Goal: Information Seeking & Learning: Learn about a topic

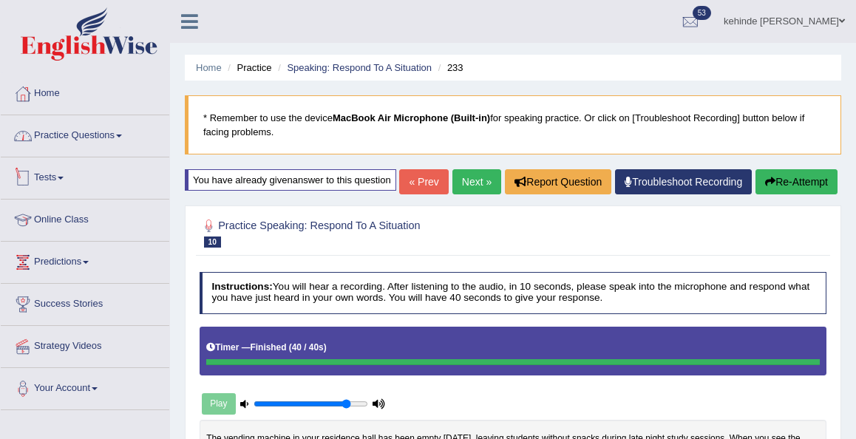
click at [92, 133] on link "Practice Questions" at bounding box center [85, 133] width 168 height 37
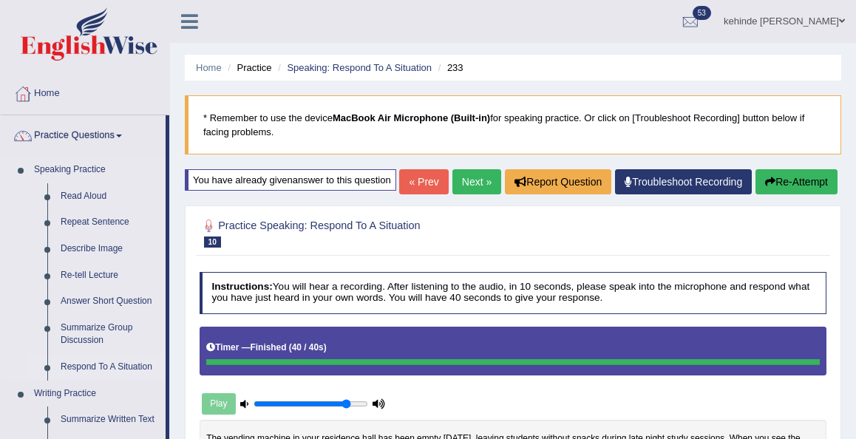
click at [95, 364] on link "Respond To A Situation" at bounding box center [110, 367] width 112 height 27
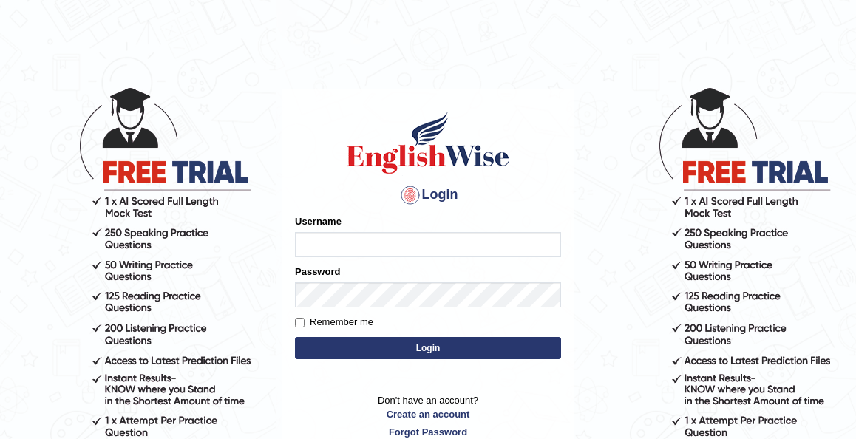
type input "kennyg_"
click at [394, 351] on button "Login" at bounding box center [428, 348] width 266 height 22
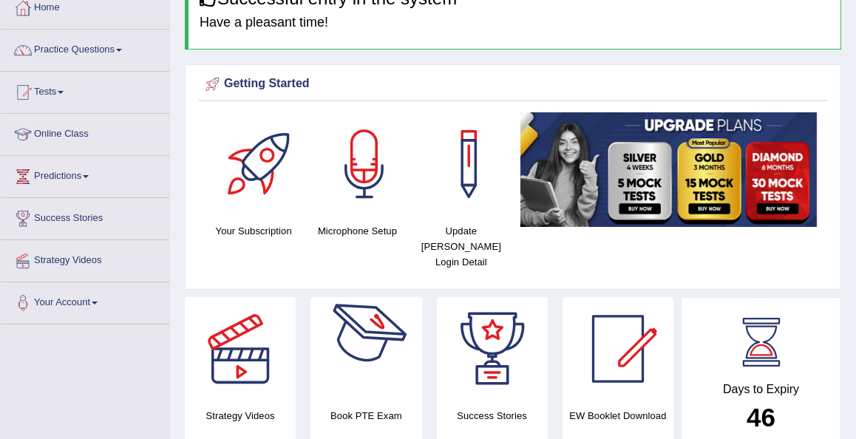
scroll to position [89, 0]
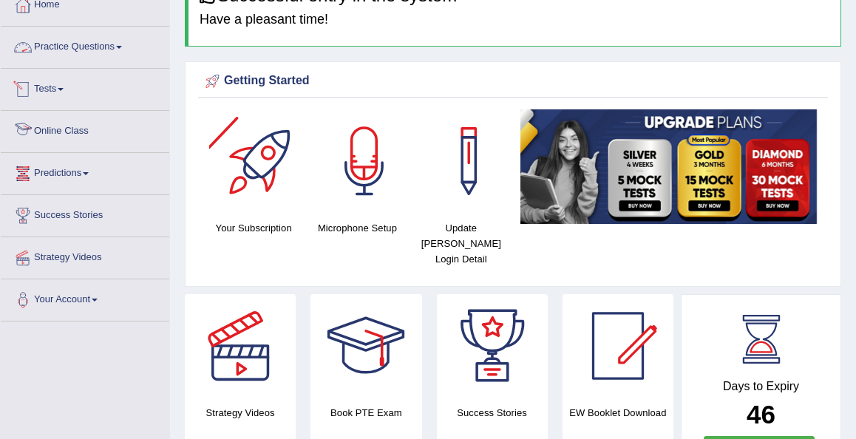
click at [68, 42] on link "Practice Questions" at bounding box center [85, 45] width 168 height 37
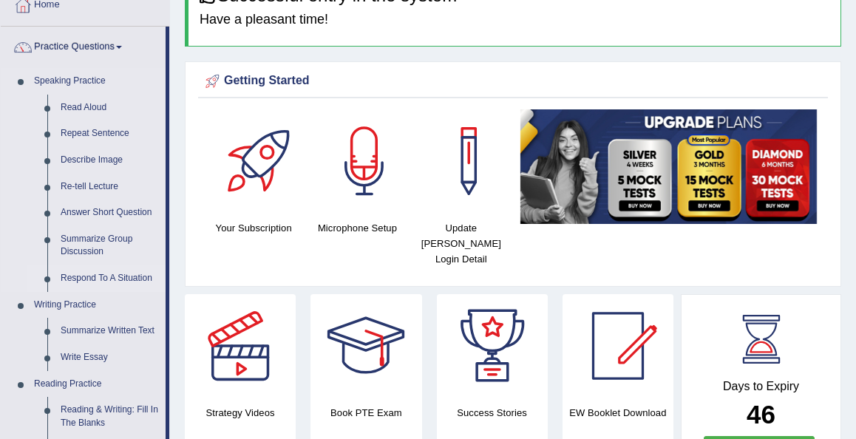
click at [89, 268] on link "Respond To A Situation" at bounding box center [110, 278] width 112 height 27
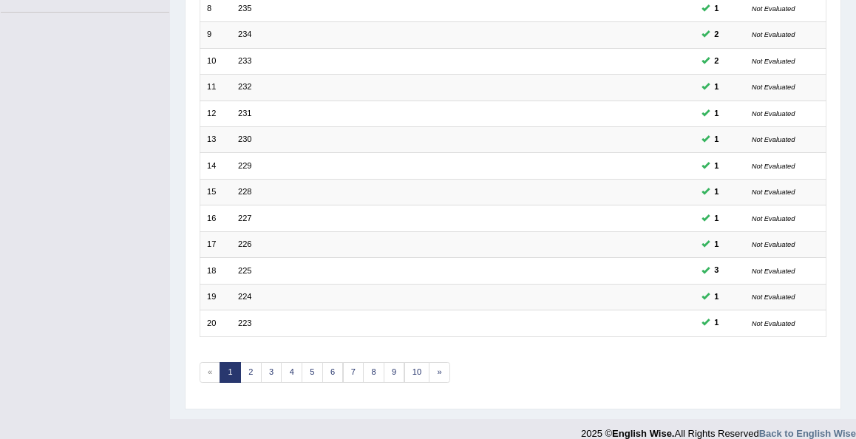
scroll to position [405, 0]
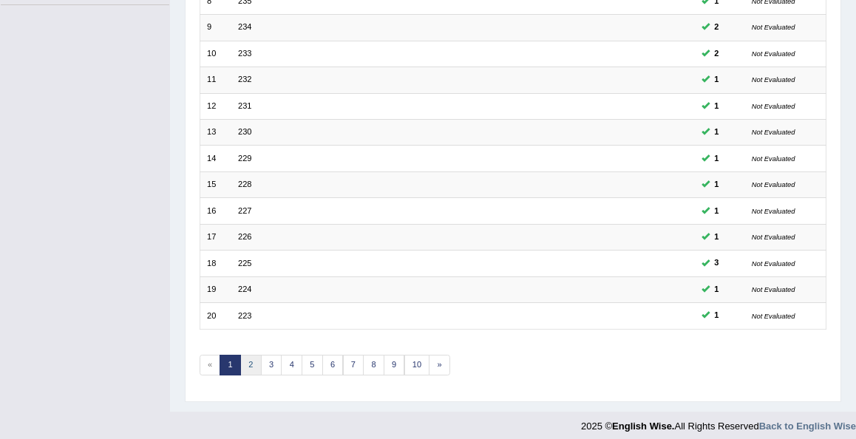
click at [243, 356] on link "2" at bounding box center [250, 365] width 21 height 21
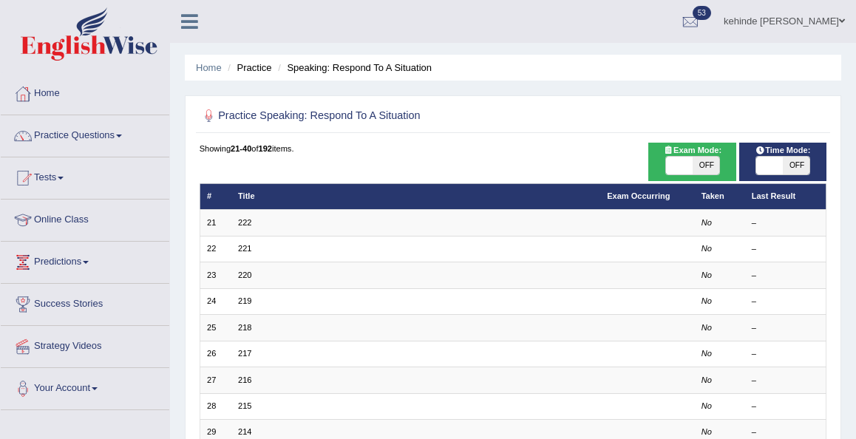
click at [708, 165] on span "OFF" at bounding box center [705, 166] width 27 height 18
checkbox input "true"
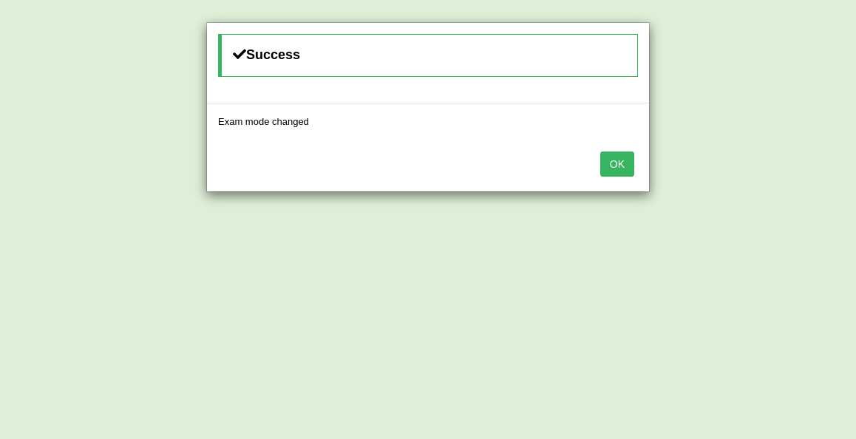
click at [624, 165] on button "OK" at bounding box center [617, 163] width 34 height 25
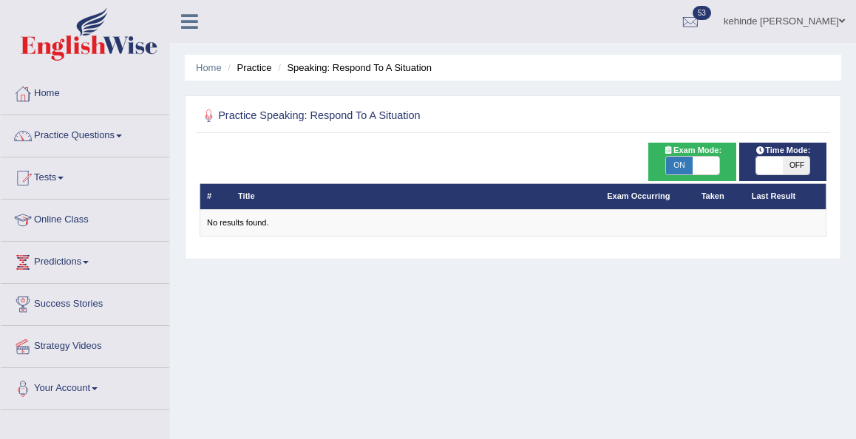
click at [680, 165] on span "ON" at bounding box center [679, 166] width 27 height 18
checkbox input "false"
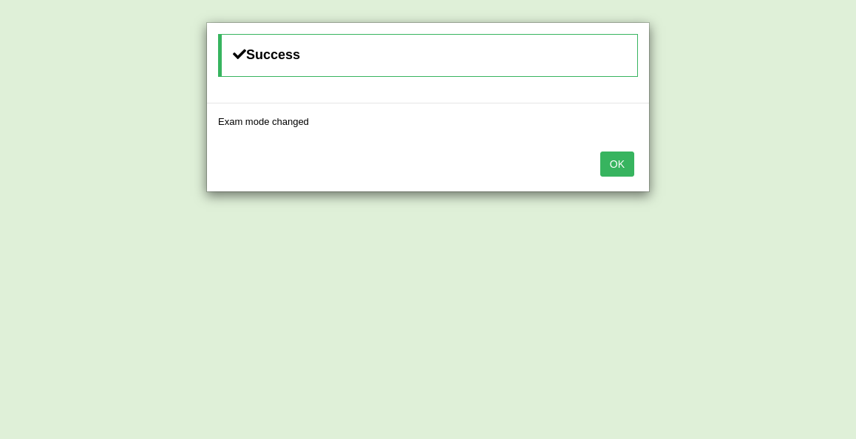
click at [624, 164] on button "OK" at bounding box center [617, 163] width 34 height 25
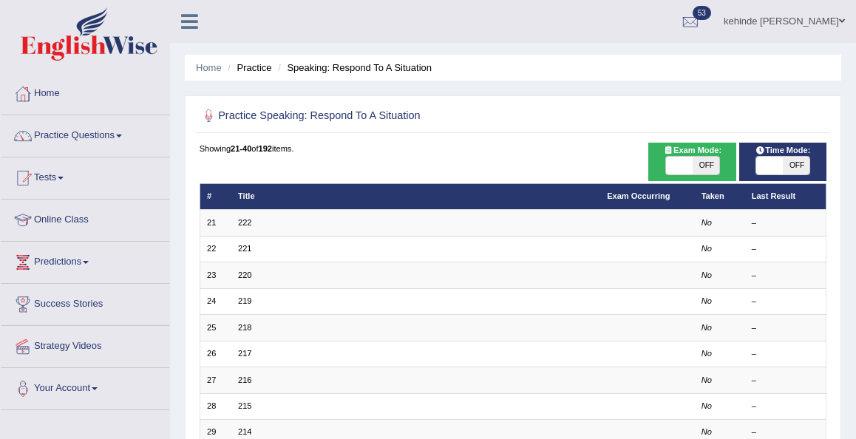
click at [798, 165] on span "OFF" at bounding box center [795, 166] width 27 height 18
checkbox input "true"
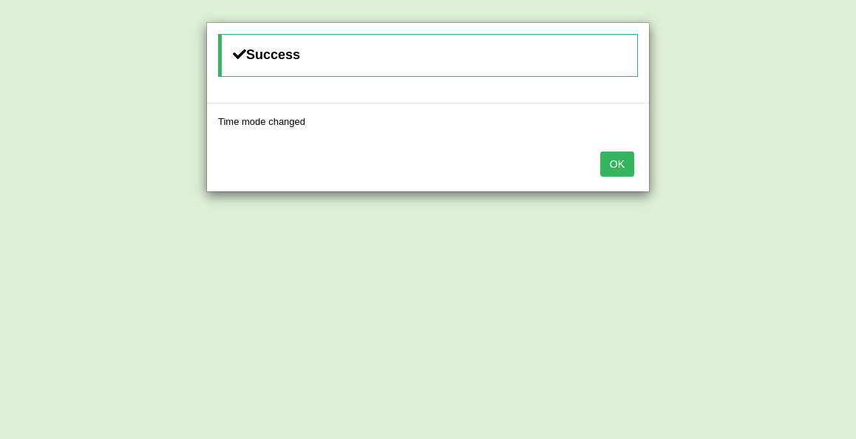
click at [621, 160] on button "OK" at bounding box center [617, 163] width 34 height 25
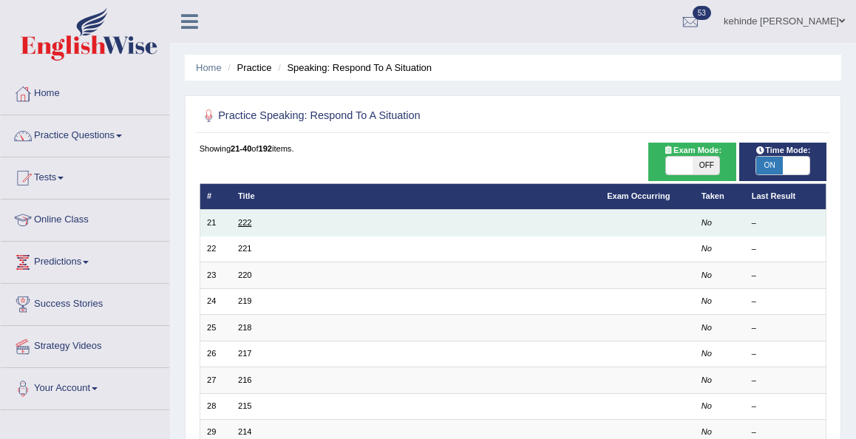
click at [244, 220] on link "222" at bounding box center [244, 222] width 13 height 9
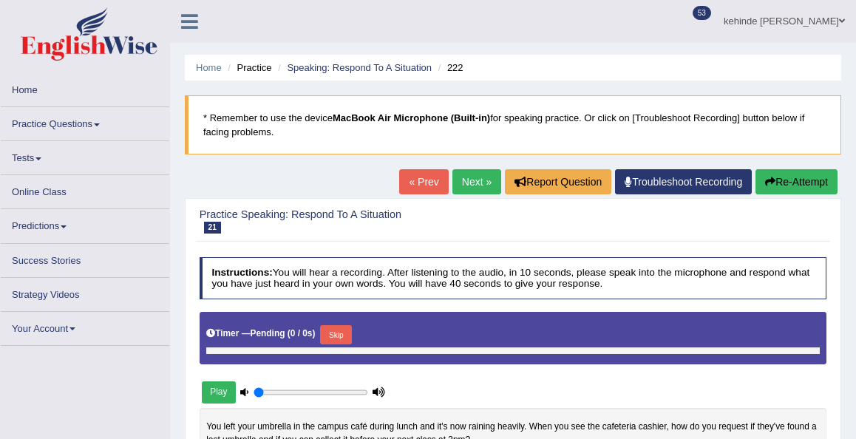
type input "0.85"
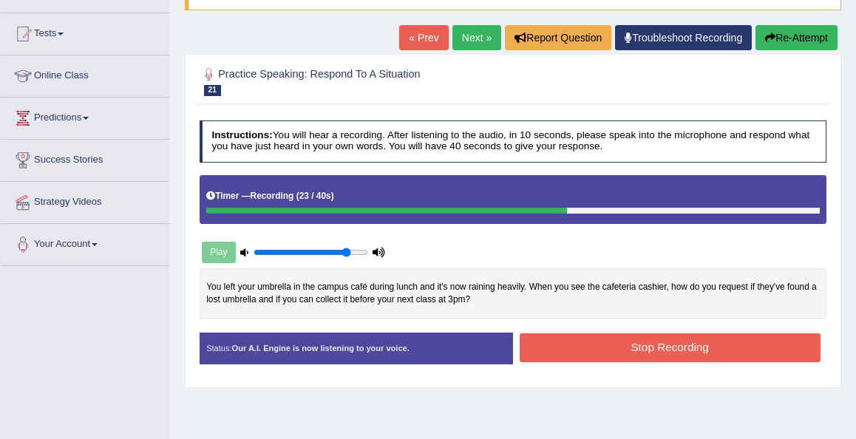
scroll to position [177, 0]
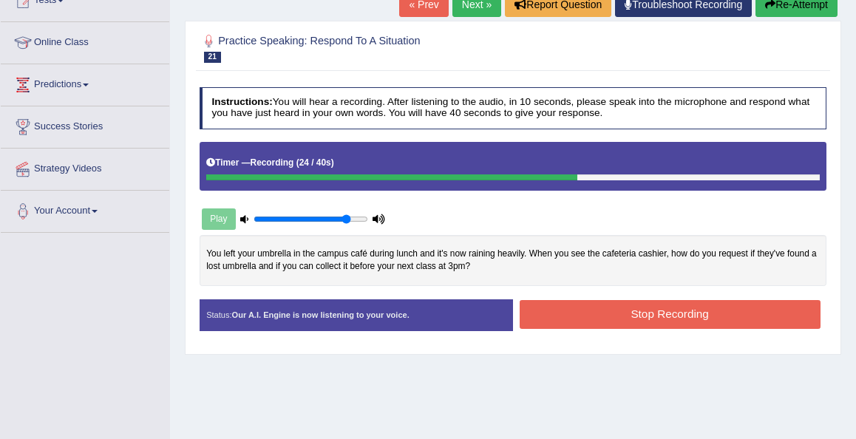
click at [561, 310] on button "Stop Recording" at bounding box center [669, 314] width 301 height 29
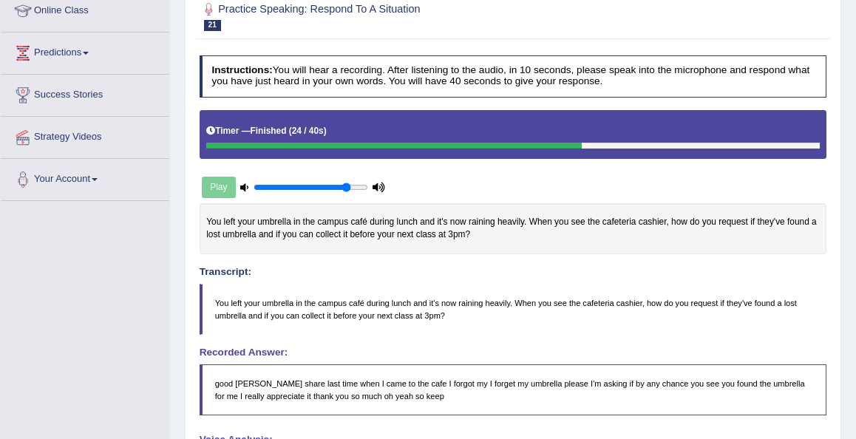
scroll to position [207, 0]
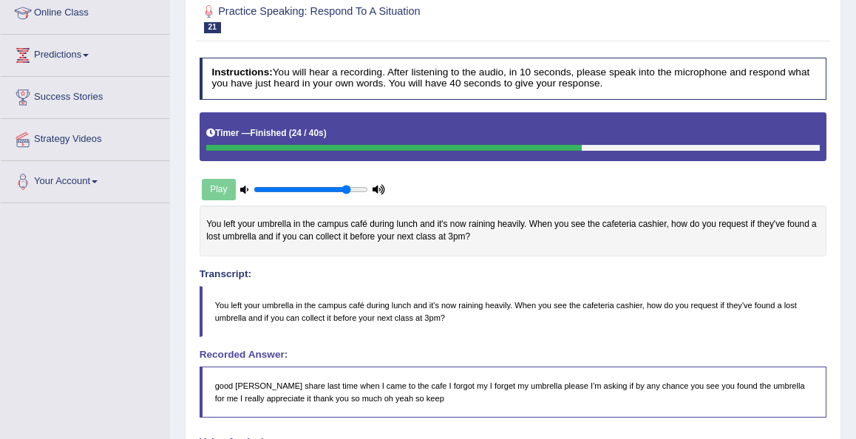
click at [847, 22] on div "Home Practice Speaking: Respond To A Situation 222 * Remember to use the device…" at bounding box center [513, 271] width 686 height 957
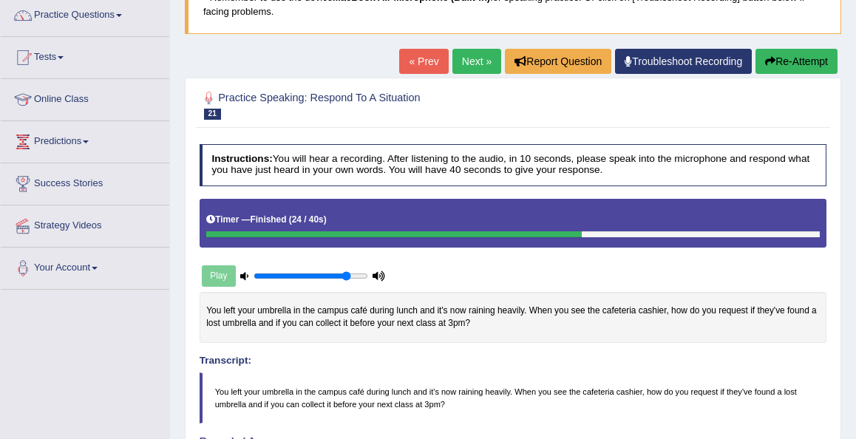
scroll to position [118, 0]
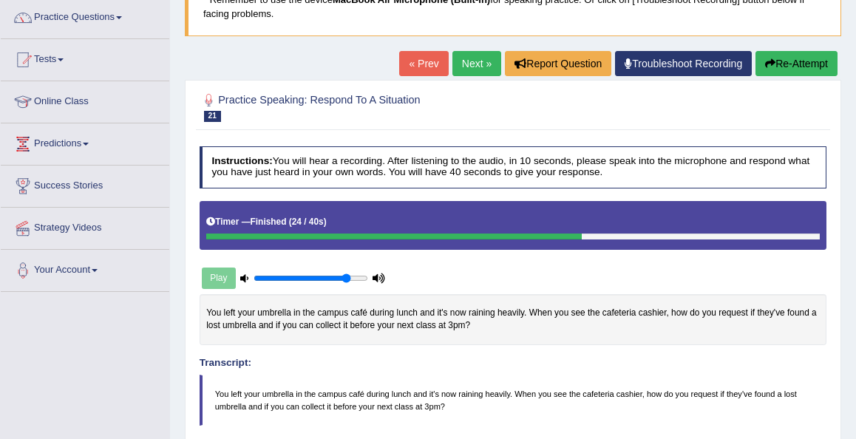
click at [797, 65] on button "Re-Attempt" at bounding box center [796, 63] width 82 height 25
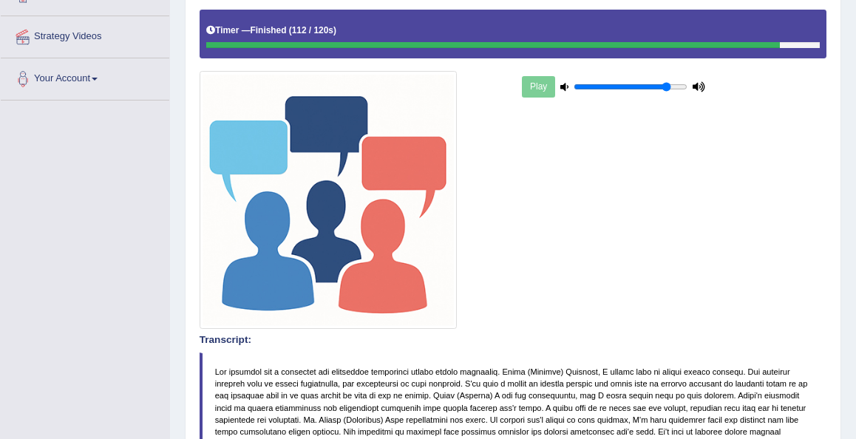
scroll to position [307, 0]
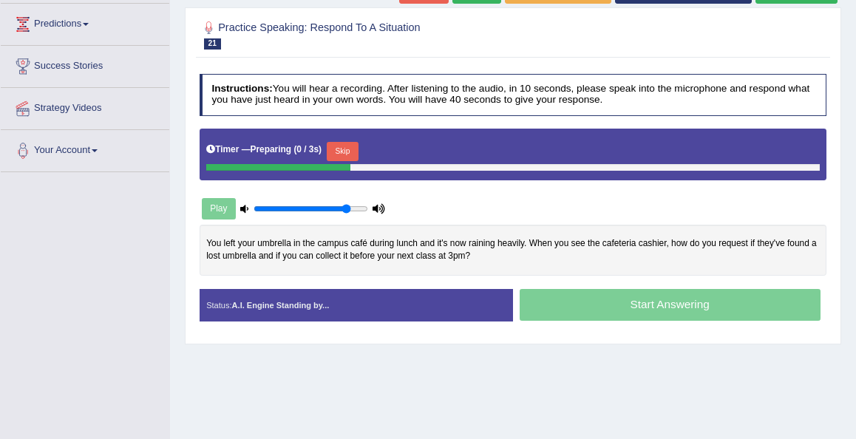
scroll to position [241, 0]
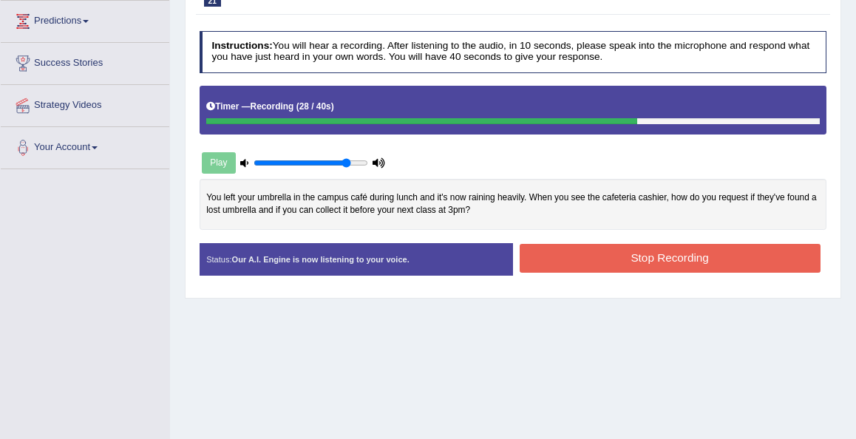
click at [575, 273] on button "Stop Recording" at bounding box center [669, 258] width 301 height 29
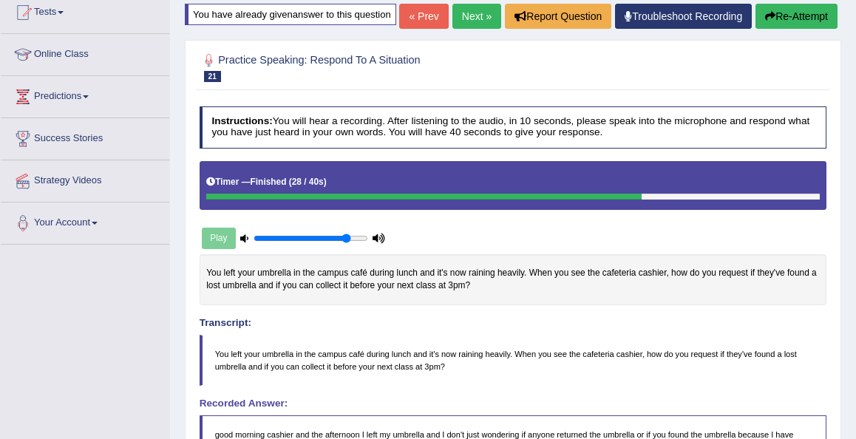
scroll to position [140, 0]
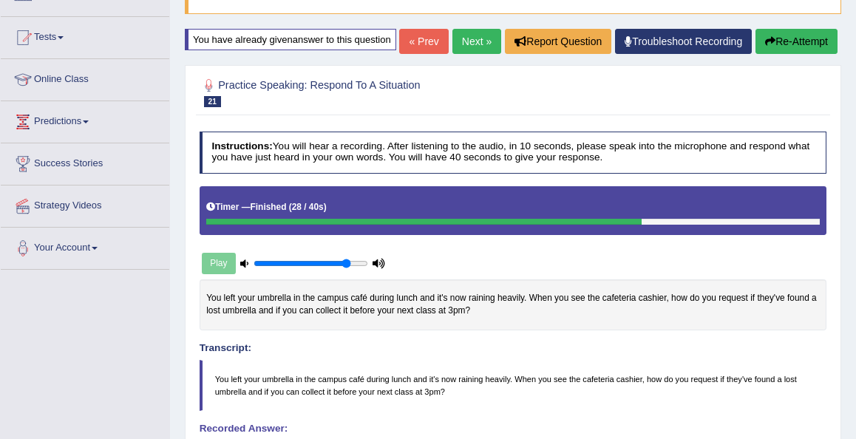
click at [463, 54] on link "Next »" at bounding box center [476, 41] width 49 height 25
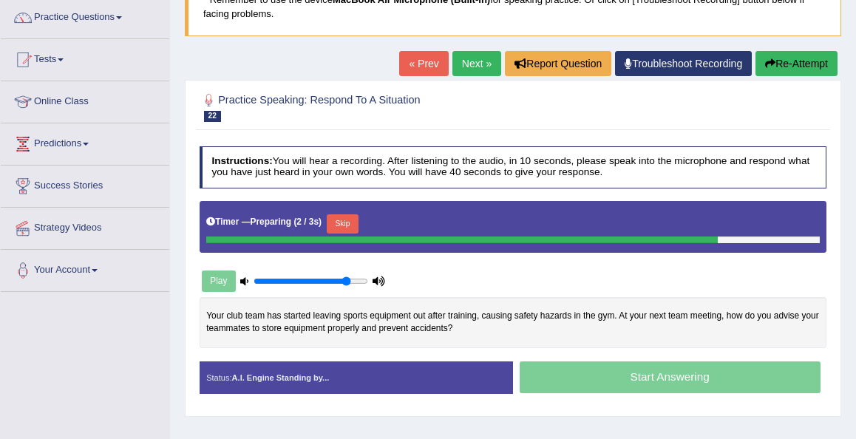
scroll to position [148, 0]
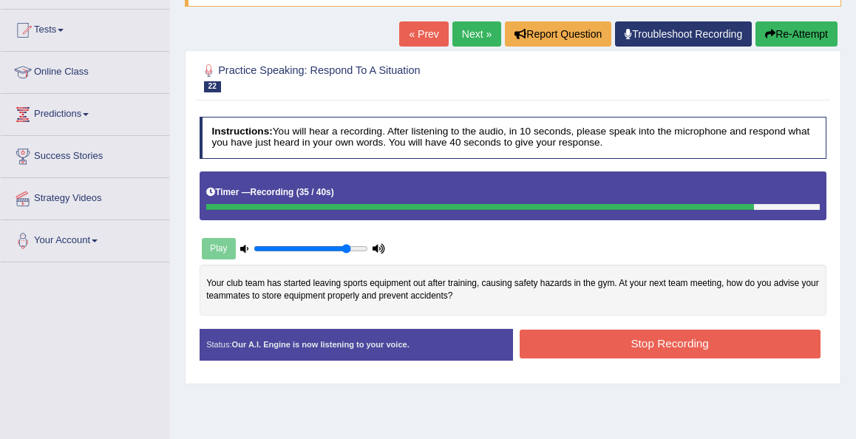
click at [535, 339] on button "Stop Recording" at bounding box center [669, 343] width 301 height 29
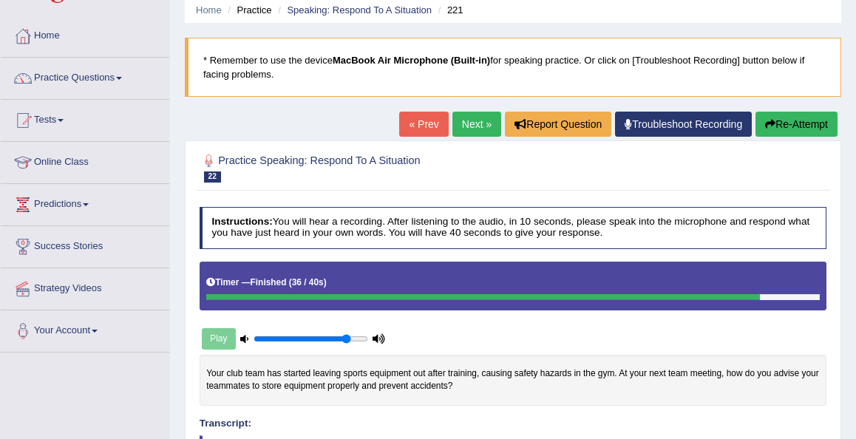
scroll to position [30, 0]
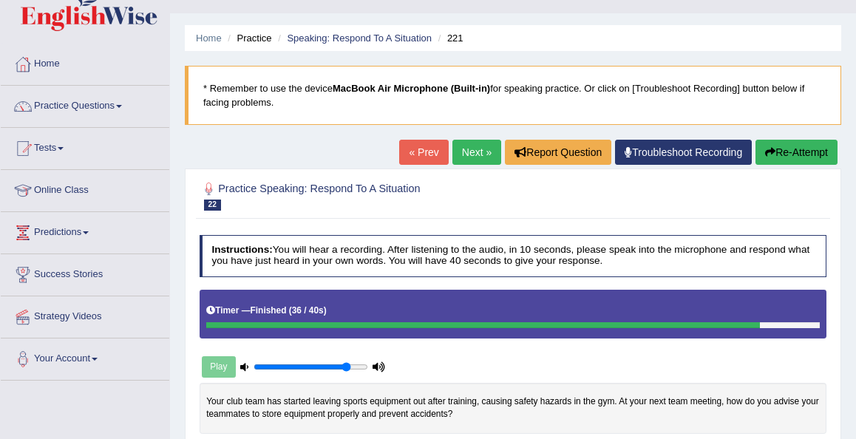
click at [421, 154] on link "« Prev" at bounding box center [423, 152] width 49 height 25
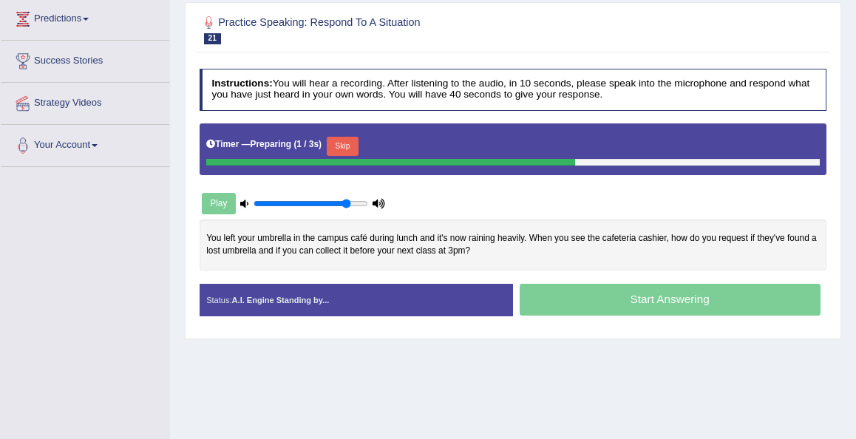
scroll to position [266, 0]
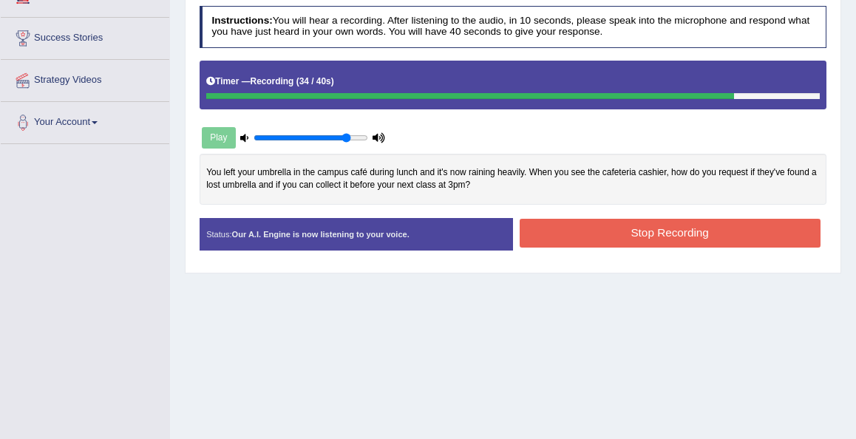
click at [554, 247] on button "Stop Recording" at bounding box center [669, 233] width 301 height 29
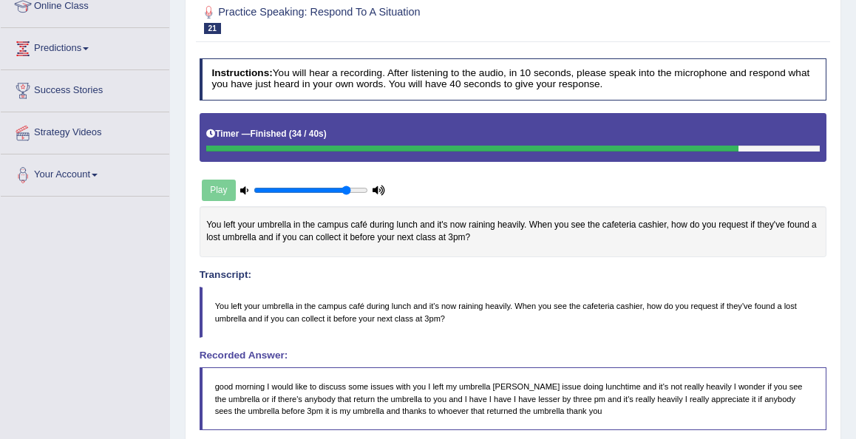
scroll to position [211, 0]
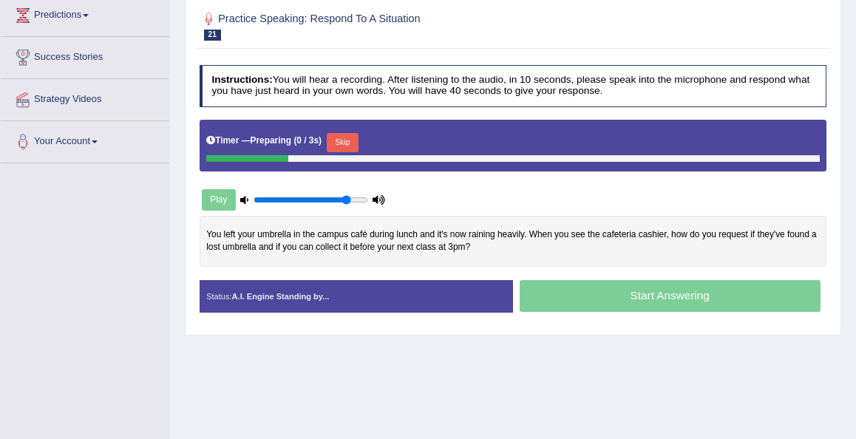
scroll to position [211, 0]
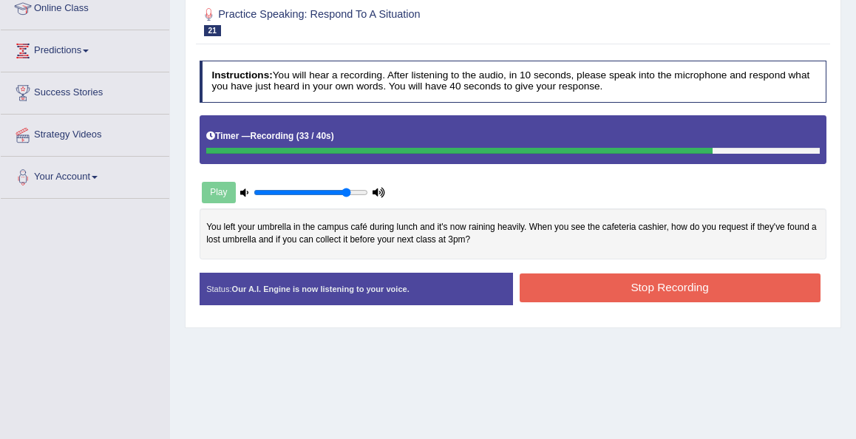
click at [578, 302] on button "Stop Recording" at bounding box center [669, 287] width 301 height 29
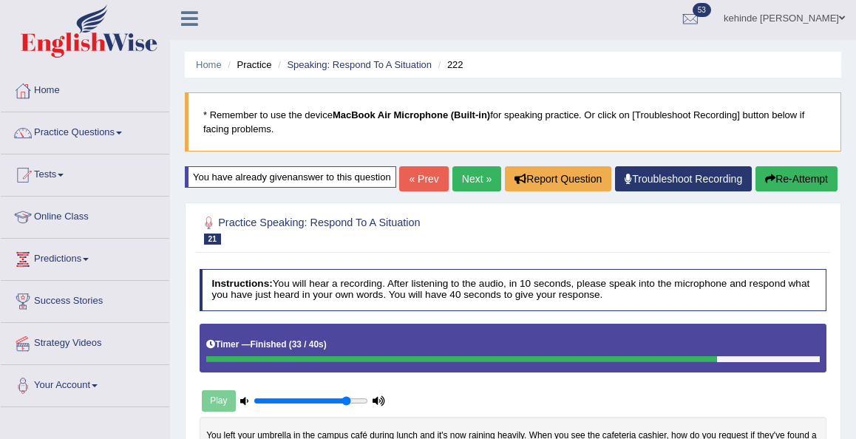
scroll to position [0, 0]
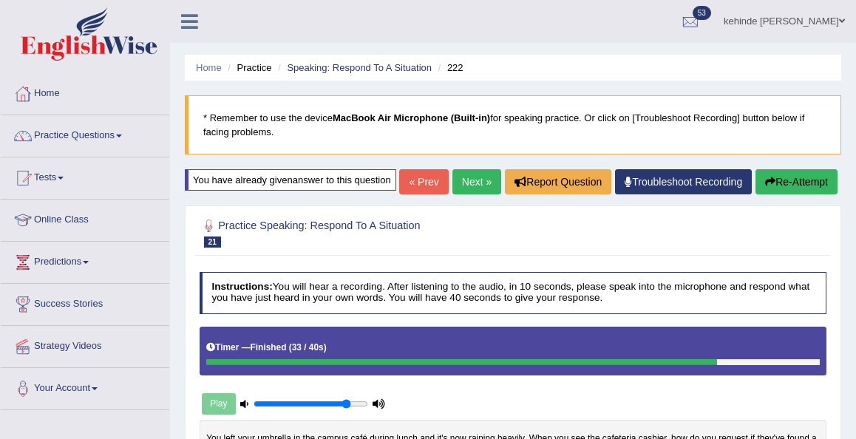
click at [460, 194] on link "Next »" at bounding box center [476, 181] width 49 height 25
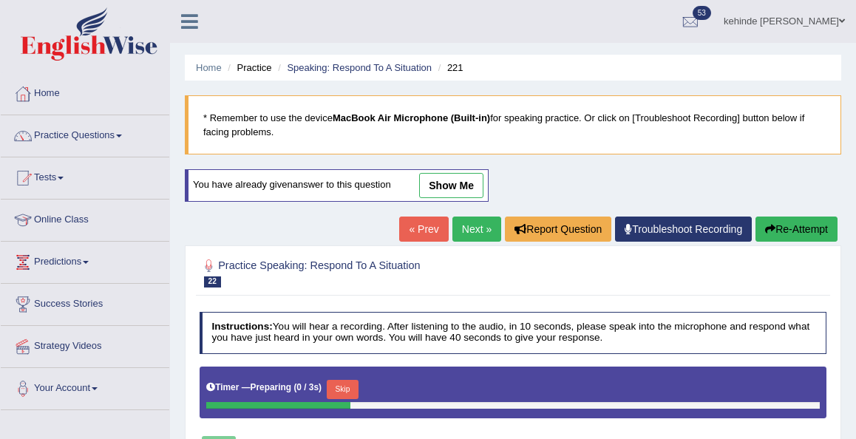
click at [460, 227] on link "Next »" at bounding box center [476, 228] width 49 height 25
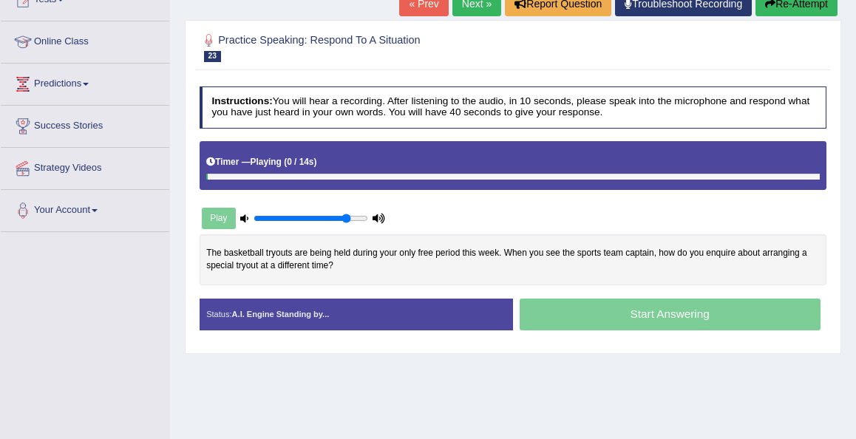
scroll to position [207, 0]
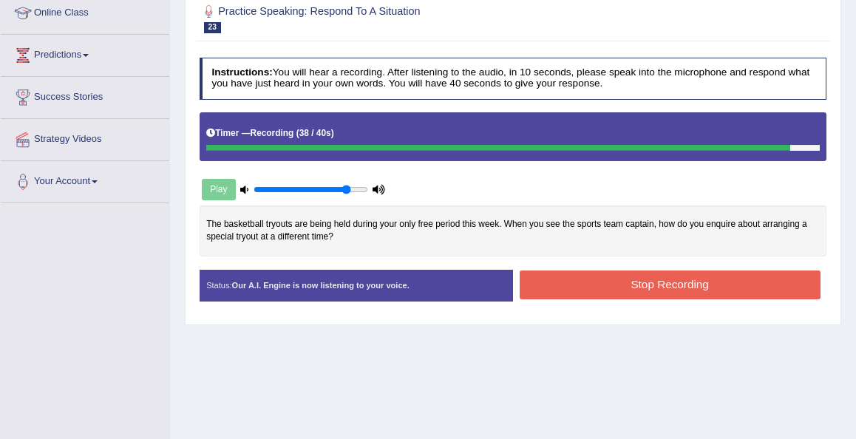
click at [570, 281] on button "Stop Recording" at bounding box center [669, 284] width 301 height 29
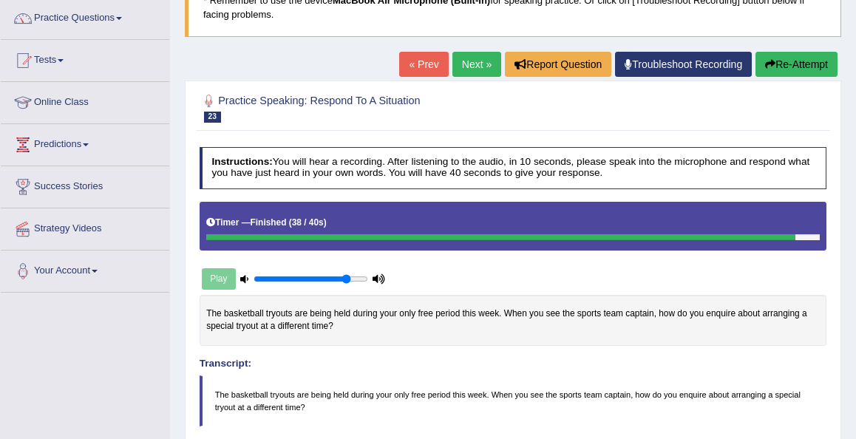
scroll to position [59, 0]
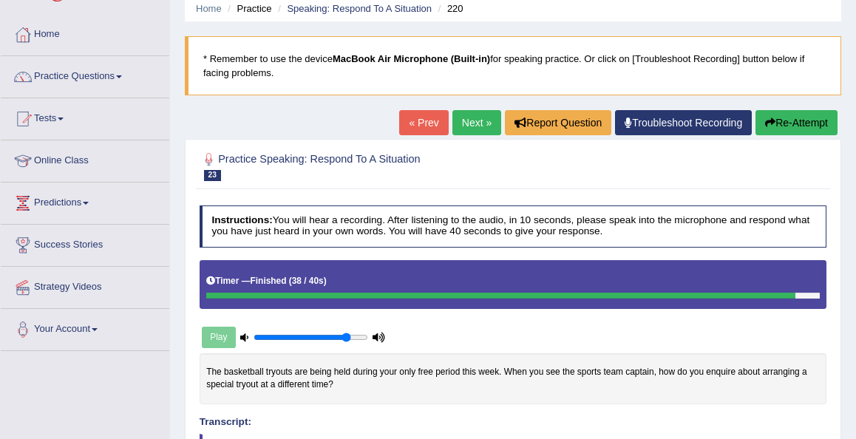
click at [465, 112] on link "Next »" at bounding box center [476, 122] width 49 height 25
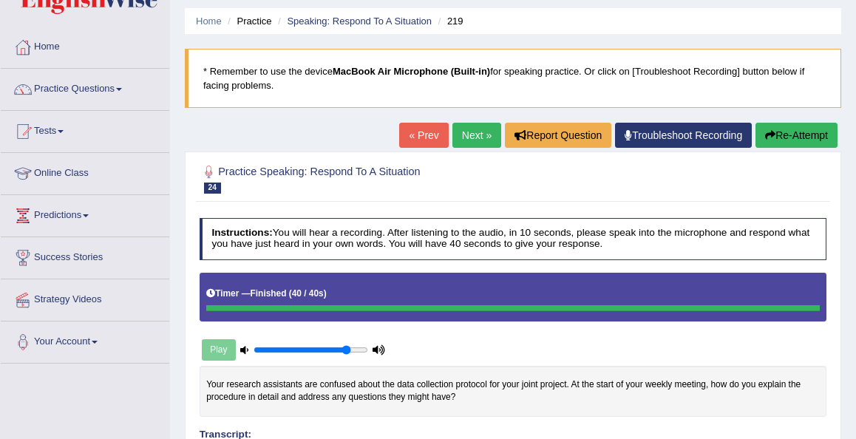
scroll to position [41, 0]
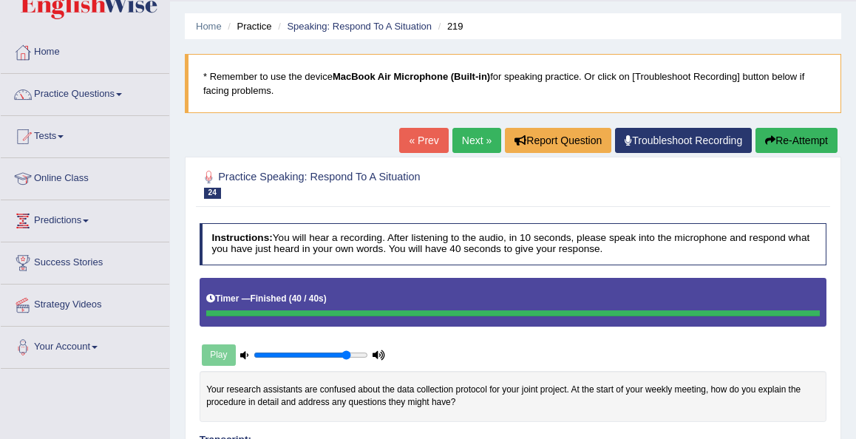
click at [468, 142] on link "Next »" at bounding box center [476, 140] width 49 height 25
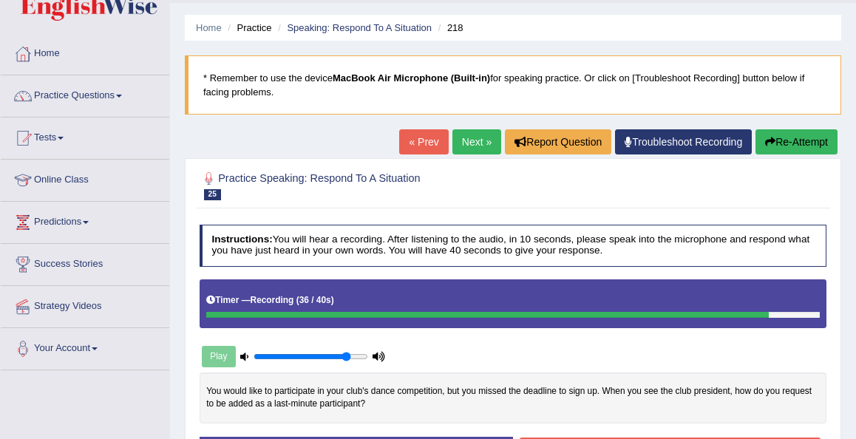
scroll to position [30, 0]
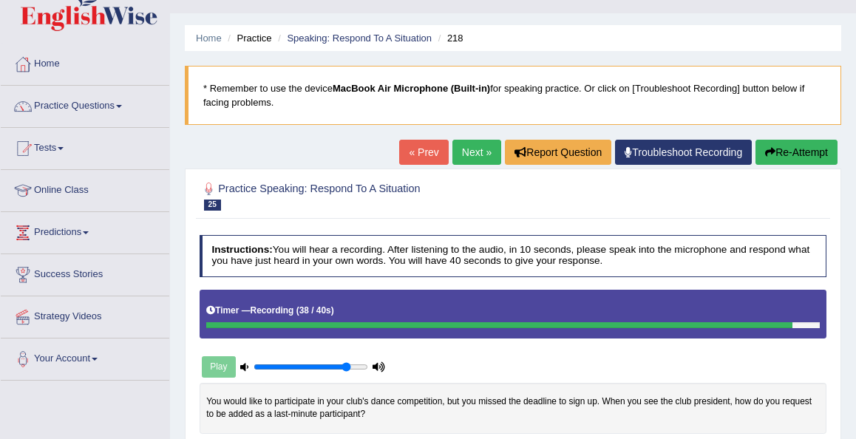
click at [776, 151] on button "Re-Attempt" at bounding box center [796, 152] width 82 height 25
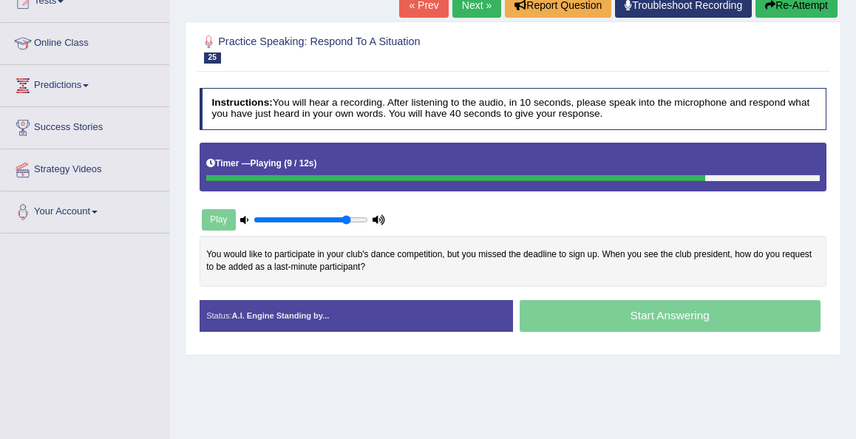
scroll to position [177, 0]
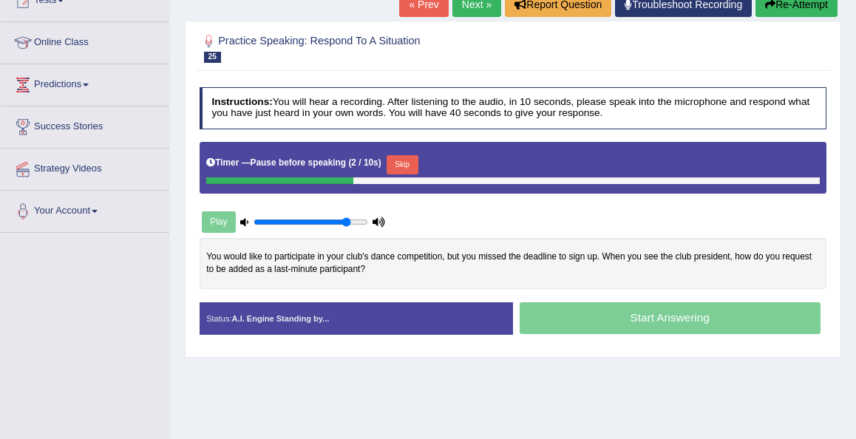
click at [406, 163] on button "Skip" at bounding box center [402, 164] width 32 height 19
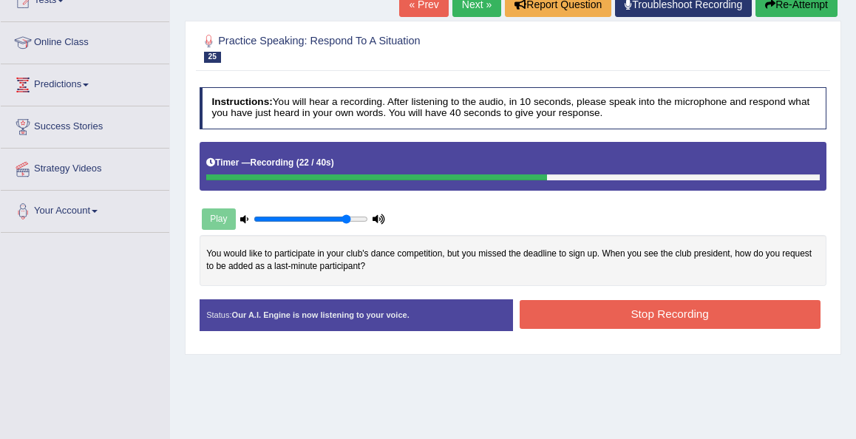
click at [539, 312] on button "Stop Recording" at bounding box center [669, 314] width 301 height 29
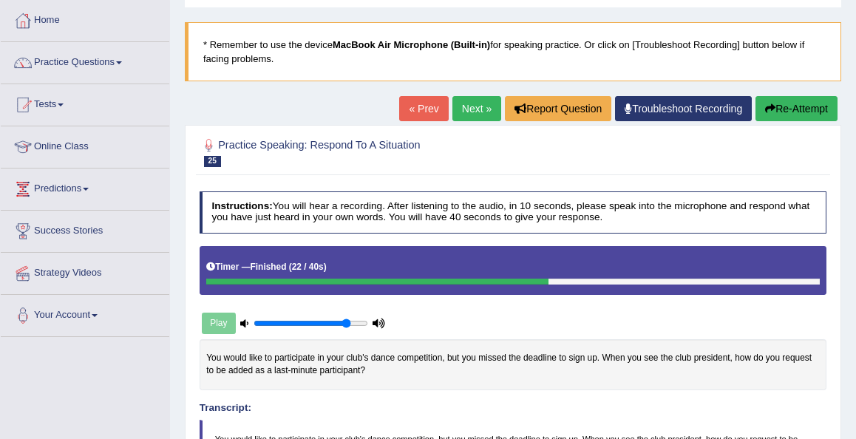
scroll to position [45, 0]
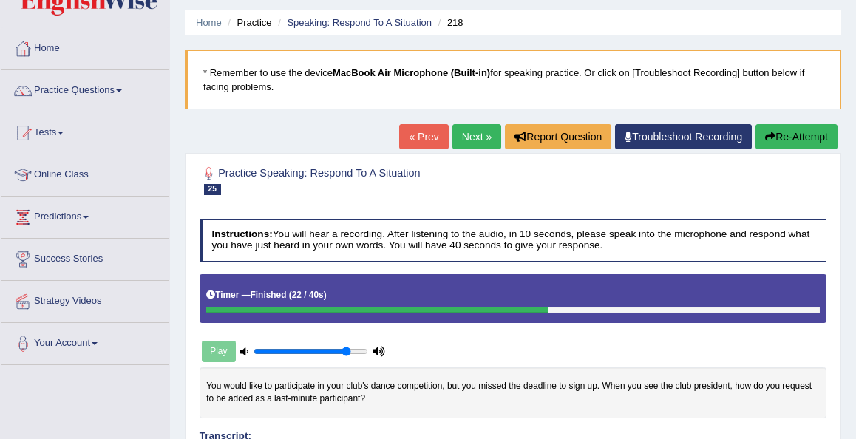
click at [806, 137] on button "Re-Attempt" at bounding box center [796, 136] width 82 height 25
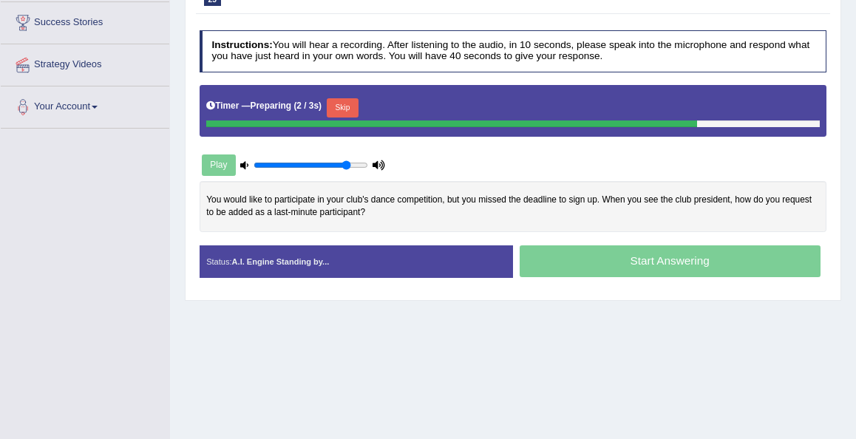
scroll to position [311, 0]
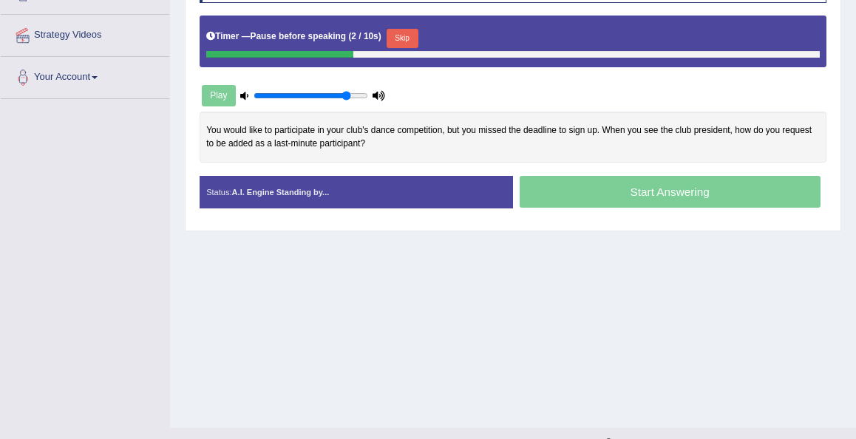
click at [400, 48] on button "Skip" at bounding box center [402, 38] width 32 height 19
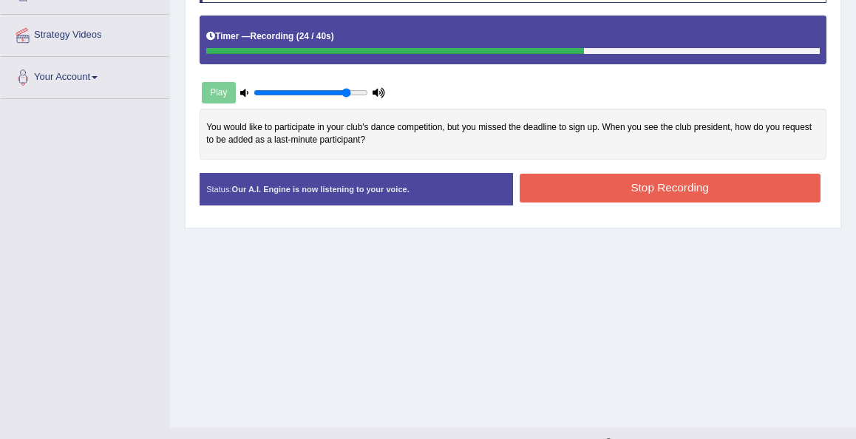
click at [568, 202] on button "Stop Recording" at bounding box center [669, 188] width 301 height 29
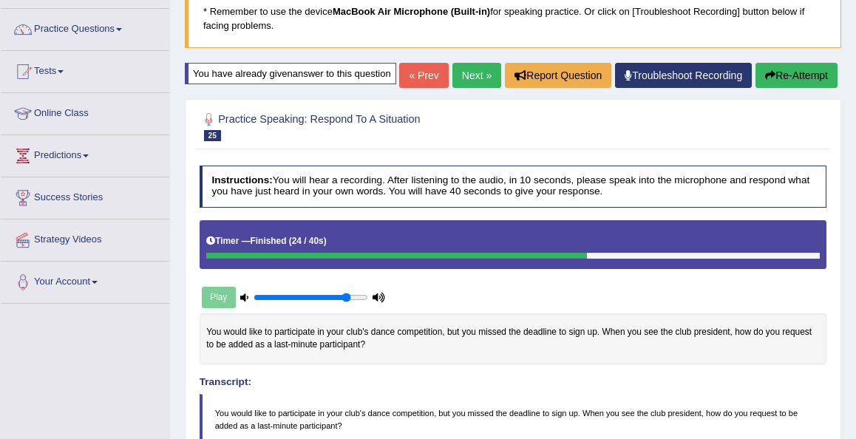
scroll to position [104, 0]
